Goal: Check status: Check status

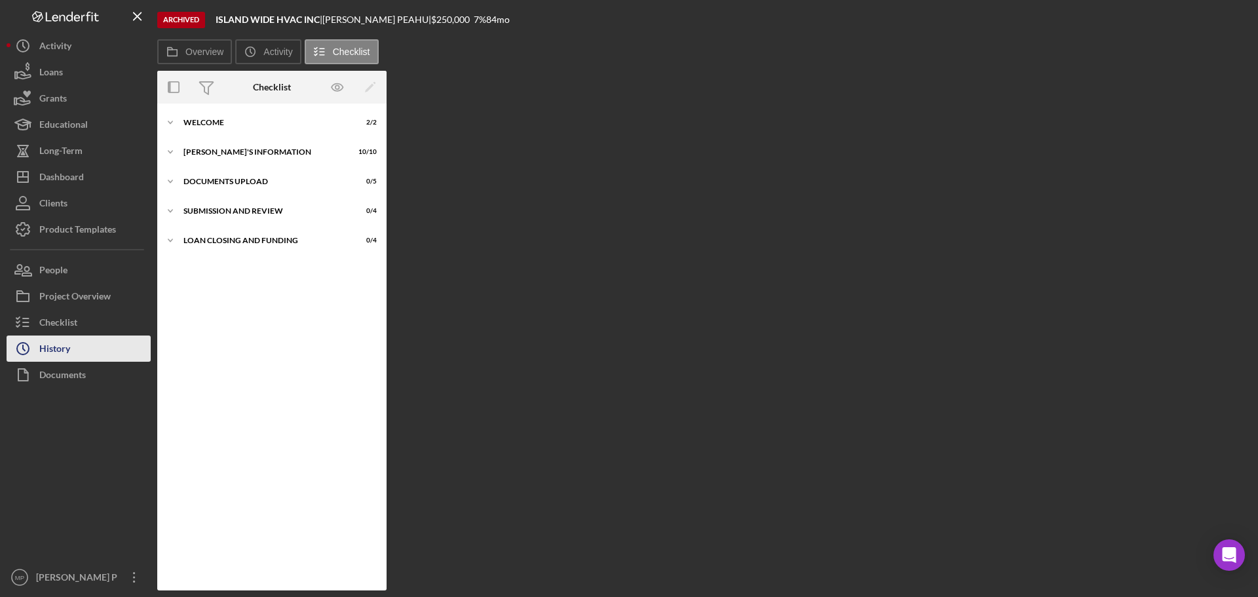
click at [81, 348] on button "Icon/History History" at bounding box center [79, 349] width 144 height 26
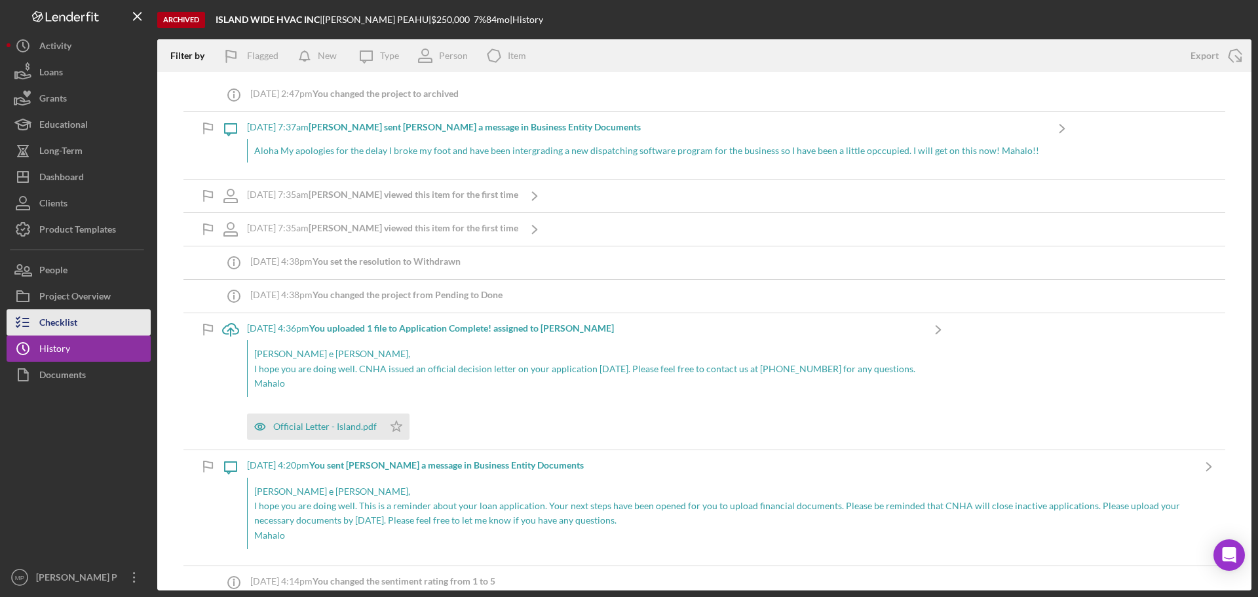
click at [85, 313] on button "Checklist" at bounding box center [79, 322] width 144 height 26
